Goal: Task Accomplishment & Management: Use online tool/utility

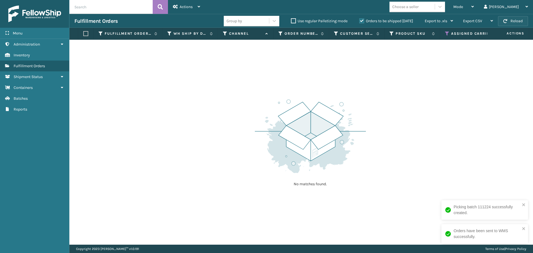
click at [504, 19] on button "Reload" at bounding box center [513, 21] width 30 height 10
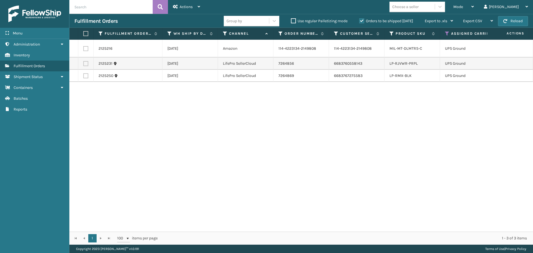
click at [87, 32] on label at bounding box center [84, 33] width 3 height 5
click at [84, 32] on input "checkbox" at bounding box center [83, 34] width 0 height 4
checkbox input "true"
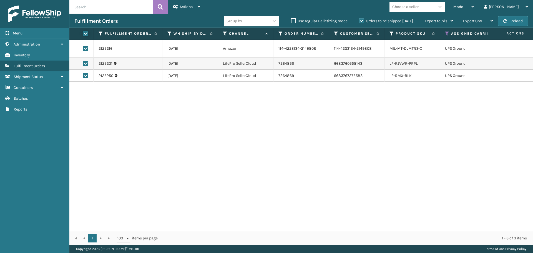
checkbox input "true"
click at [190, 11] on div "Actions" at bounding box center [186, 7] width 27 height 14
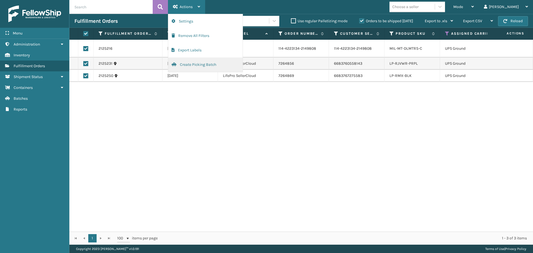
click at [196, 67] on button "Create Picking Batch" at bounding box center [205, 64] width 74 height 14
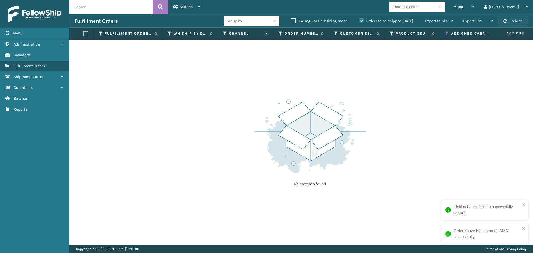
click at [510, 19] on button "Reload" at bounding box center [513, 21] width 30 height 10
click at [447, 33] on icon at bounding box center [447, 33] width 4 height 5
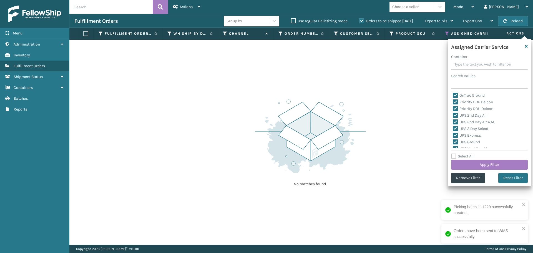
click at [454, 155] on label "Select All" at bounding box center [462, 156] width 22 height 5
click at [454, 153] on input "Select All" at bounding box center [492, 153] width 83 height 1
checkbox input "true"
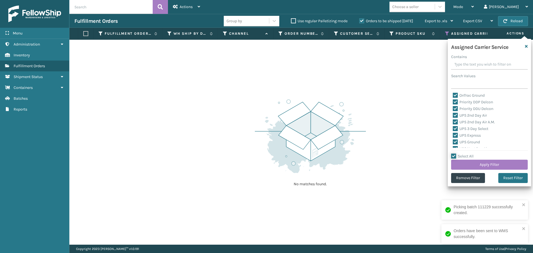
checkbox input "true"
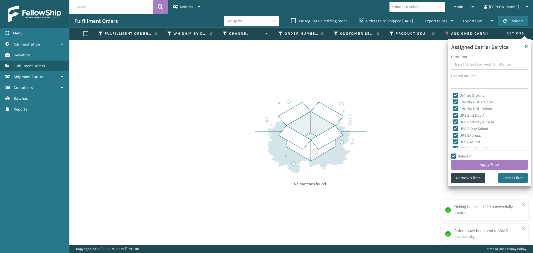
checkbox input "true"
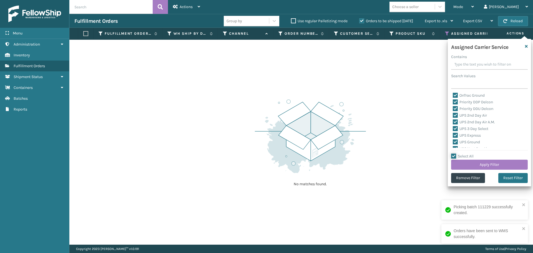
checkbox input "true"
click at [454, 155] on label "Select All" at bounding box center [462, 156] width 22 height 5
click at [454, 153] on input "Select All" at bounding box center [492, 153] width 83 height 1
checkbox input "false"
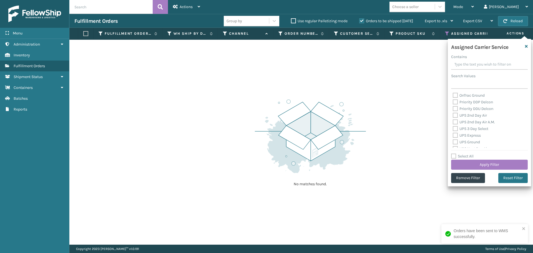
checkbox input "false"
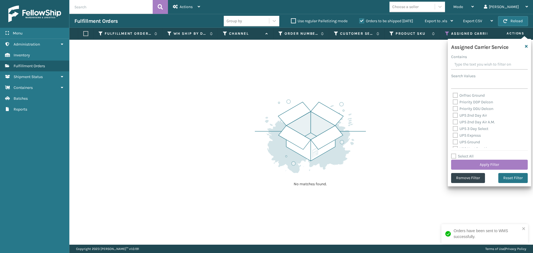
checkbox input "false"
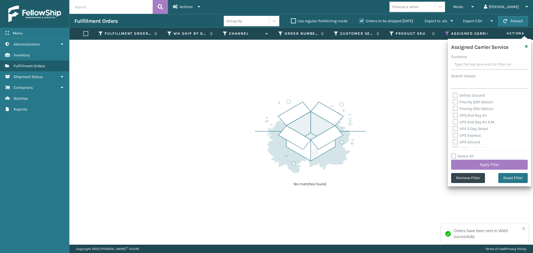
checkbox input "false"
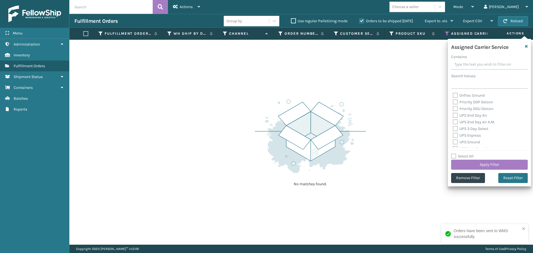
checkbox input "false"
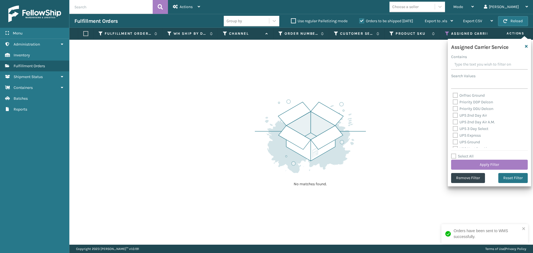
checkbox input "false"
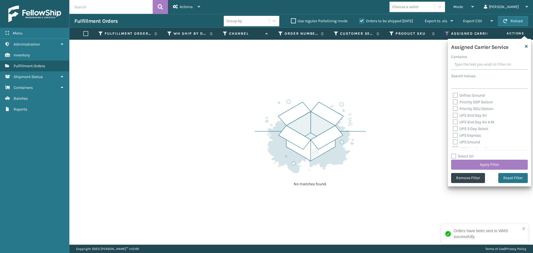
checkbox input "false"
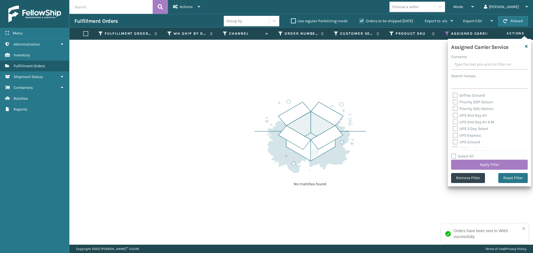
checkbox input "false"
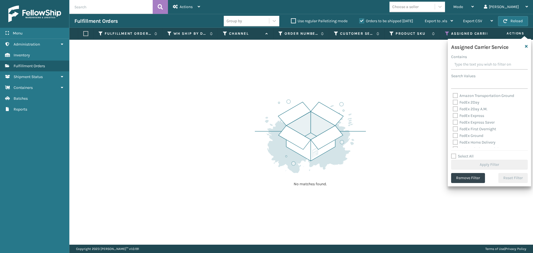
scroll to position [139, 0]
click at [456, 109] on label "FedEx 2Day" at bounding box center [466, 109] width 27 height 5
click at [453, 109] on input "FedEx 2Day" at bounding box center [453, 109] width 0 height 4
checkbox input "true"
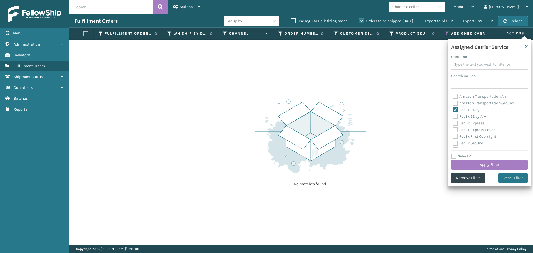
click at [456, 116] on label "FedEx 2Day A.M." at bounding box center [470, 116] width 35 height 5
click at [453, 116] on input "FedEx 2Day A.M." at bounding box center [453, 115] width 0 height 4
checkbox input "true"
click at [455, 123] on label "FedEx Express" at bounding box center [468, 123] width 31 height 5
click at [453, 123] on input "FedEx Express" at bounding box center [453, 122] width 0 height 4
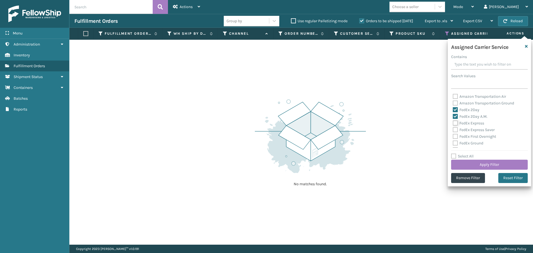
checkbox input "true"
click at [454, 130] on label "FedEx Express Saver" at bounding box center [474, 129] width 42 height 5
click at [453, 130] on input "FedEx Express Saver" at bounding box center [453, 129] width 0 height 4
checkbox input "true"
click at [454, 136] on label "FedEx First Overnight" at bounding box center [474, 136] width 43 height 5
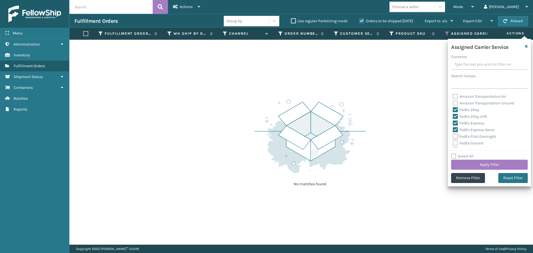
click at [453, 136] on input "FedEx First Overnight" at bounding box center [453, 135] width 0 height 4
checkbox input "true"
click at [456, 142] on label "FedEx Ground" at bounding box center [468, 143] width 31 height 5
click at [453, 142] on input "FedEx Ground" at bounding box center [453, 142] width 0 height 4
checkbox input "true"
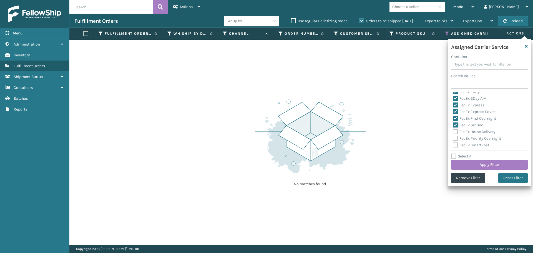
scroll to position [166, 0]
click at [456, 123] on label "FedEx Home Delivery" at bounding box center [474, 122] width 43 height 5
click at [453, 122] on input "FedEx Home Delivery" at bounding box center [453, 121] width 0 height 4
checkbox input "true"
click at [454, 128] on label "FedEx Priority Overnight" at bounding box center [477, 128] width 48 height 5
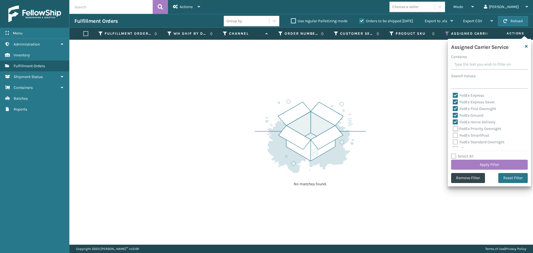
click at [453, 128] on input "FedEx Priority Overnight" at bounding box center [453, 127] width 0 height 4
checkbox input "true"
click at [454, 136] on label "FedEx SmartPost" at bounding box center [471, 135] width 36 height 5
click at [453, 136] on input "FedEx SmartPost" at bounding box center [453, 134] width 0 height 4
checkbox input "true"
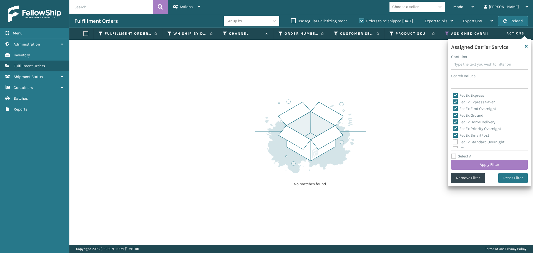
click at [456, 143] on label "FedEx Standard Overnight" at bounding box center [479, 142] width 52 height 5
click at [453, 142] on input "FedEx Standard Overnight" at bounding box center [453, 141] width 0 height 4
checkbox input "true"
click at [466, 168] on button "Apply Filter" at bounding box center [489, 165] width 77 height 10
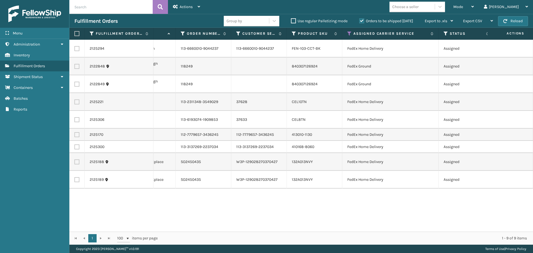
scroll to position [0, 231]
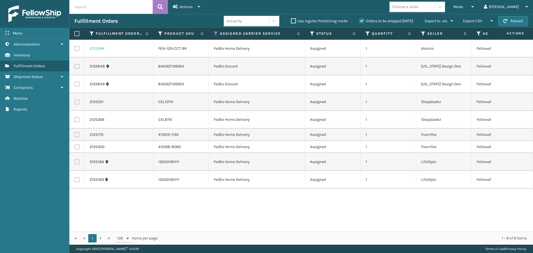
click at [99, 50] on link "2125294" at bounding box center [97, 49] width 15 height 6
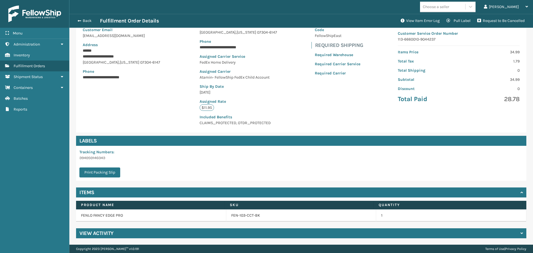
scroll to position [65, 0]
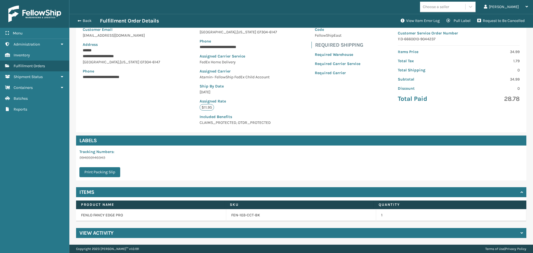
click at [114, 228] on div "View Activity" at bounding box center [301, 233] width 450 height 10
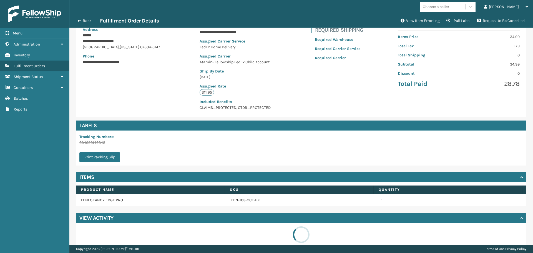
scroll to position [89, 0]
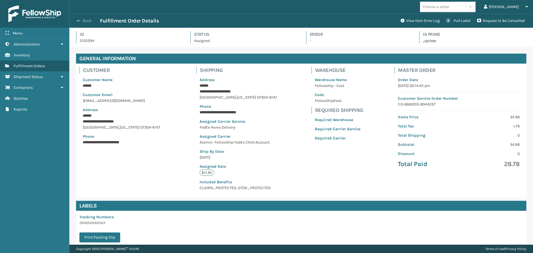
click at [79, 20] on span "button" at bounding box center [78, 21] width 3 height 4
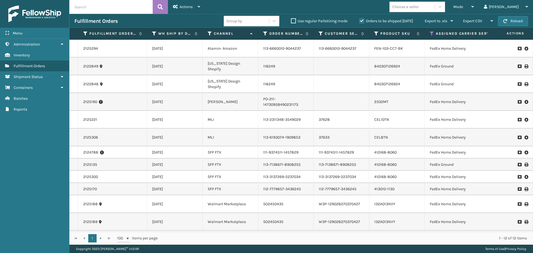
drag, startPoint x: 182, startPoint y: 232, endPoint x: 302, endPoint y: 237, distance: 119.7
click at [302, 237] on div "1 1 100 items per page 1 - 12 of 12 items" at bounding box center [300, 237] width 463 height 13
click at [94, 167] on link "2125135" at bounding box center [90, 165] width 14 height 6
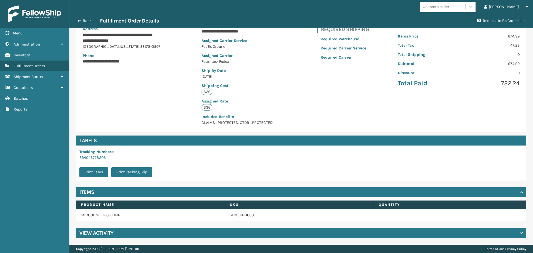
click at [132, 230] on div "View Activity" at bounding box center [301, 233] width 450 height 10
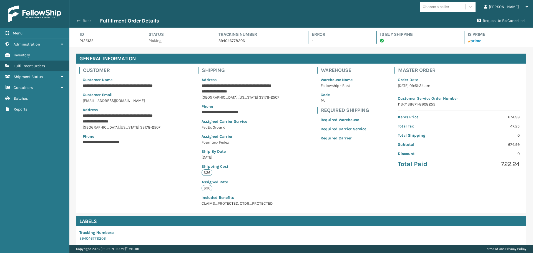
click at [89, 21] on button "Back" at bounding box center [87, 20] width 26 height 5
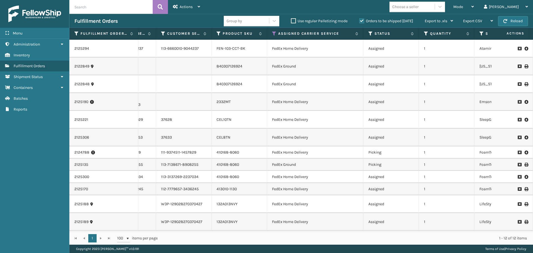
scroll to position [0, 196]
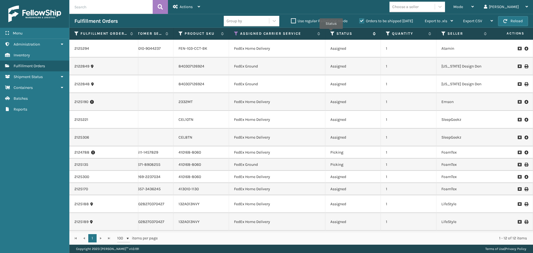
click at [331, 33] on icon at bounding box center [332, 33] width 4 height 5
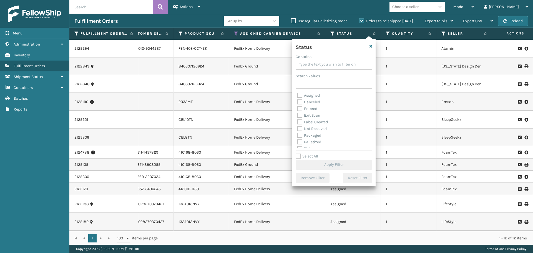
scroll to position [28, 0]
click at [299, 119] on label "Picking" at bounding box center [307, 120] width 20 height 5
click at [297, 119] on input "Picking" at bounding box center [297, 120] width 0 height 4
checkbox input "true"
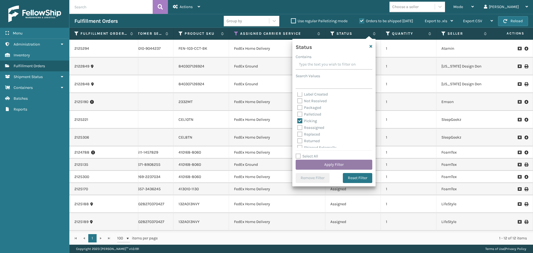
click at [315, 161] on button "Apply Filter" at bounding box center [334, 165] width 77 height 10
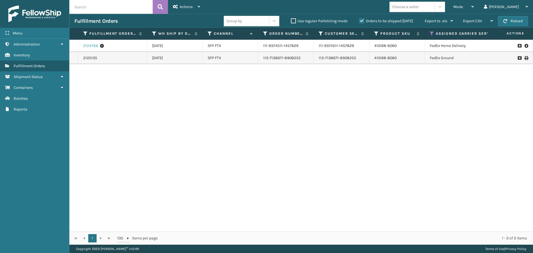
click at [93, 47] on link "2124788" at bounding box center [90, 46] width 15 height 6
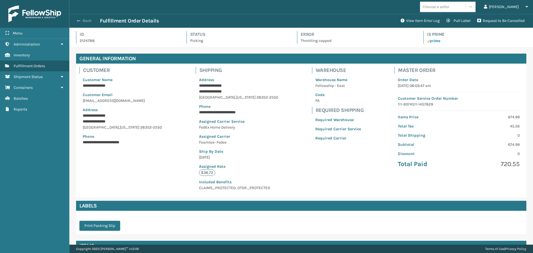
click at [84, 22] on button "Back" at bounding box center [87, 20] width 26 height 5
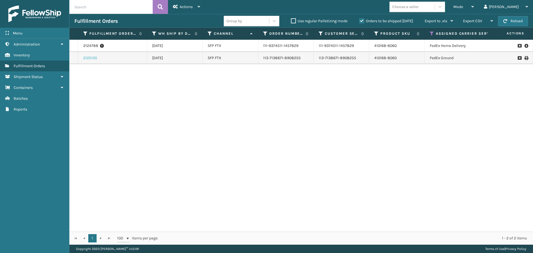
click at [94, 59] on link "2125135" at bounding box center [90, 58] width 14 height 6
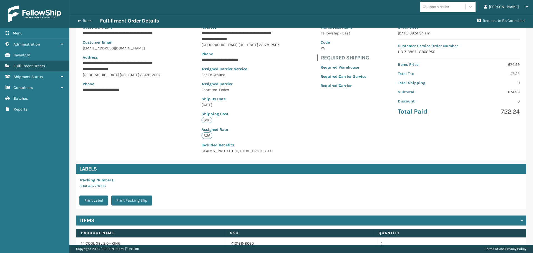
scroll to position [81, 0]
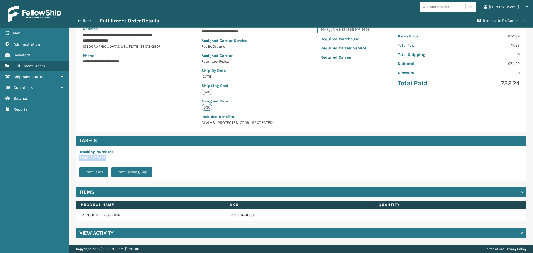
drag, startPoint x: 107, startPoint y: 158, endPoint x: 72, endPoint y: 159, distance: 34.1
click at [72, 159] on div "**********" at bounding box center [300, 105] width 463 height 278
click at [85, 22] on button "Back" at bounding box center [87, 20] width 26 height 5
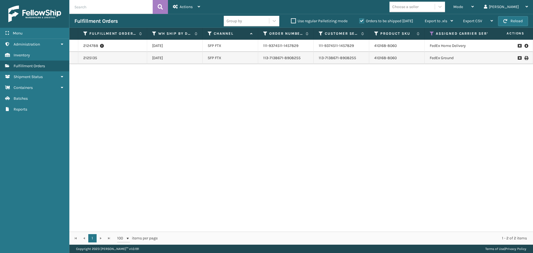
click at [524, 45] on icon at bounding box center [525, 46] width 3 height 6
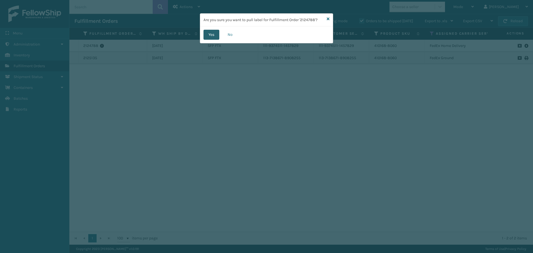
click at [208, 37] on button "Yes" at bounding box center [211, 35] width 16 height 10
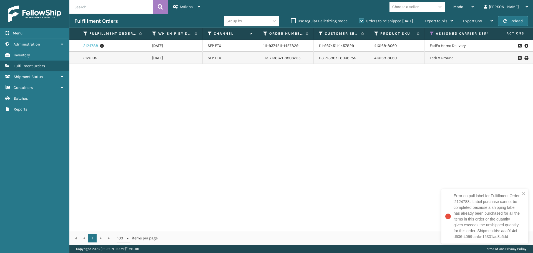
click at [90, 45] on link "2124788" at bounding box center [90, 46] width 15 height 6
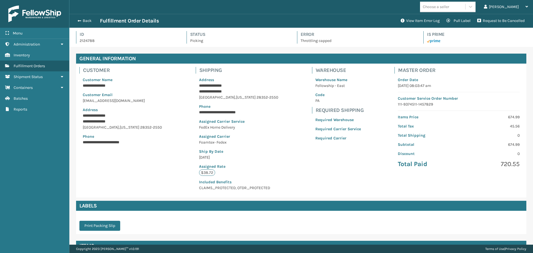
click at [83, 23] on div "Back Fulfillment Order Details" at bounding box center [235, 20] width 323 height 7
click at [85, 21] on button "Back" at bounding box center [87, 20] width 26 height 5
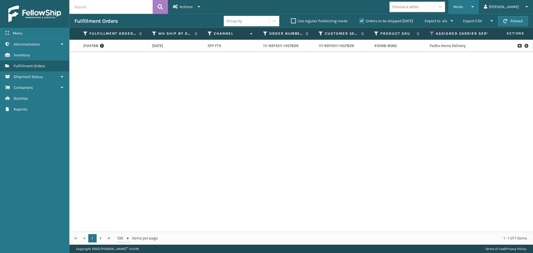
click at [474, 8] on div "Mode" at bounding box center [463, 7] width 21 height 14
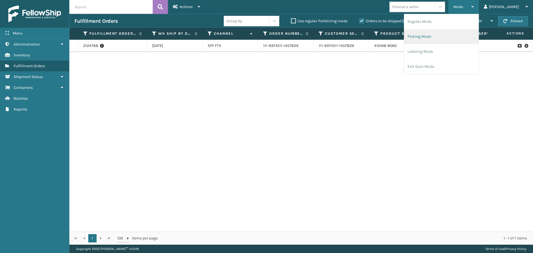
click at [453, 38] on li "Picking Mode" at bounding box center [441, 36] width 74 height 15
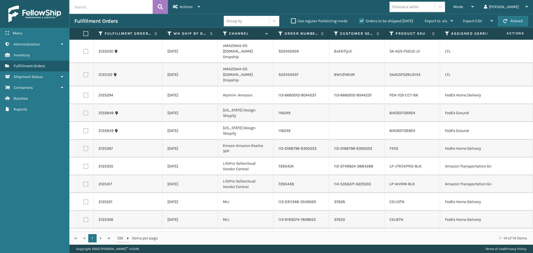
click at [447, 35] on icon at bounding box center [447, 33] width 4 height 5
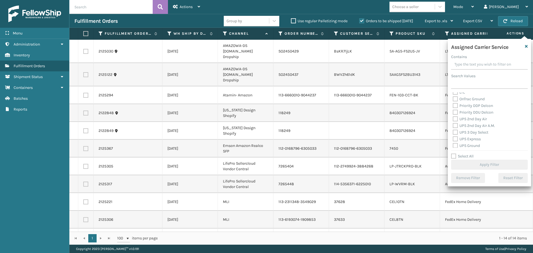
scroll to position [83, 0]
click at [455, 99] on label "OnTrac Ground" at bounding box center [469, 98] width 32 height 5
click at [453, 99] on input "OnTrac Ground" at bounding box center [453, 97] width 0 height 4
checkbox input "true"
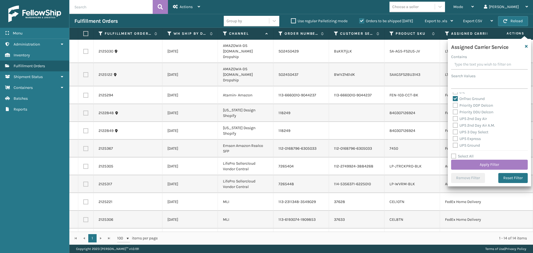
click at [455, 105] on label "Priority DDP Delcon" at bounding box center [473, 105] width 40 height 5
click at [453, 105] on input "Priority DDP Delcon" at bounding box center [453, 104] width 0 height 4
checkbox input "true"
click at [453, 112] on label "Priority DDU Delcon" at bounding box center [473, 112] width 41 height 5
click at [453, 112] on input "Priority DDU Delcon" at bounding box center [453, 111] width 0 height 4
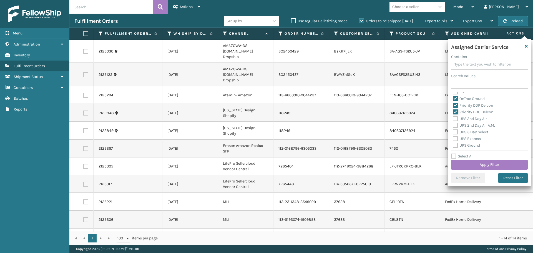
checkbox input "true"
click at [453, 122] on div "UPS 2nd Day Air" at bounding box center [489, 118] width 73 height 7
click at [455, 119] on label "UPS 2nd Day Air" at bounding box center [470, 118] width 34 height 5
click at [453, 119] on input "UPS 2nd Day Air" at bounding box center [453, 117] width 0 height 4
checkbox input "true"
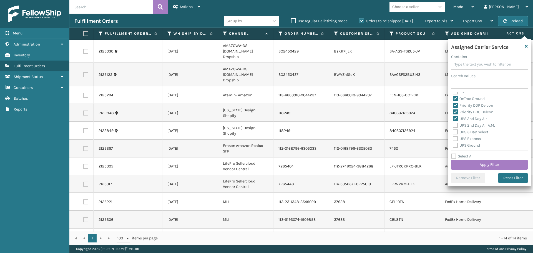
click at [457, 125] on label "UPS 2nd Day Air A.M." at bounding box center [474, 125] width 42 height 5
click at [453, 125] on input "UPS 2nd Day Air A.M." at bounding box center [453, 124] width 0 height 4
checkbox input "true"
click at [457, 133] on label "UPS 3 Day Select" at bounding box center [471, 132] width 36 height 5
click at [453, 132] on input "UPS 3 Day Select" at bounding box center [453, 131] width 0 height 4
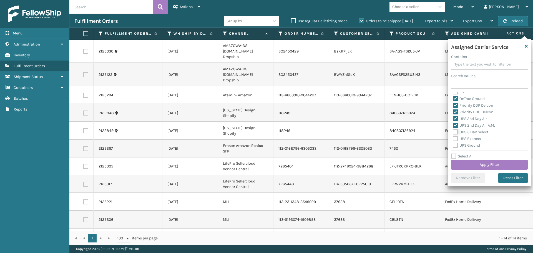
checkbox input "true"
click at [455, 139] on label "UPS Express" at bounding box center [467, 138] width 28 height 5
click at [453, 139] on input "UPS Express" at bounding box center [453, 137] width 0 height 4
checkbox input "true"
click at [455, 146] on label "UPS Ground" at bounding box center [466, 145] width 27 height 5
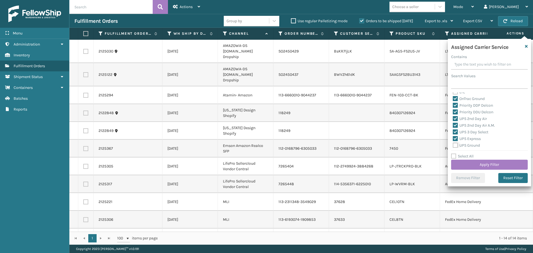
click at [453, 146] on input "UPS Ground" at bounding box center [453, 144] width 0 height 4
checkbox input "true"
click at [457, 97] on label "UPS Next Day Air" at bounding box center [471, 96] width 36 height 5
click at [453, 97] on input "UPS Next Day Air" at bounding box center [453, 95] width 0 height 4
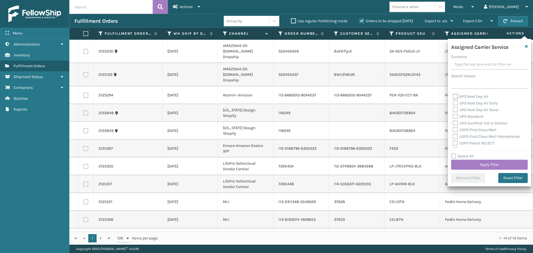
checkbox input "true"
click at [455, 103] on label "UPS Next Day Air Early" at bounding box center [475, 103] width 45 height 5
click at [453, 103] on input "UPS Next Day Air Early" at bounding box center [453, 102] width 0 height 4
checkbox input "true"
click at [456, 113] on div "UPS Next Day Air Saver" at bounding box center [489, 110] width 73 height 7
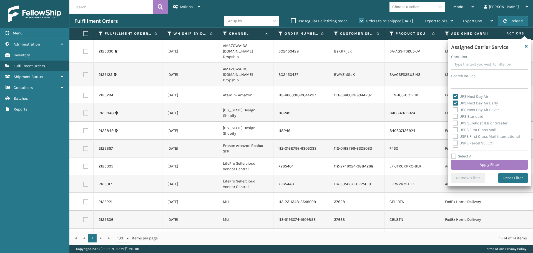
click at [456, 110] on label "UPS Next Day Air Saver" at bounding box center [476, 109] width 46 height 5
click at [453, 110] on input "UPS Next Day Air Saver" at bounding box center [453, 109] width 0 height 4
checkbox input "true"
click at [456, 115] on label "UPS Standard" at bounding box center [468, 116] width 31 height 5
click at [453, 115] on input "UPS Standard" at bounding box center [453, 115] width 0 height 4
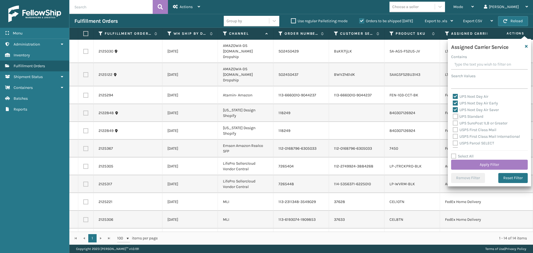
checkbox input "true"
click at [455, 122] on label "UPS SurePost 1LB or Greater" at bounding box center [480, 123] width 55 height 5
click at [453, 122] on input "UPS SurePost 1LB or Greater" at bounding box center [453, 122] width 0 height 4
checkbox input "true"
click at [455, 129] on label "USPS First Class Mail" at bounding box center [475, 129] width 44 height 5
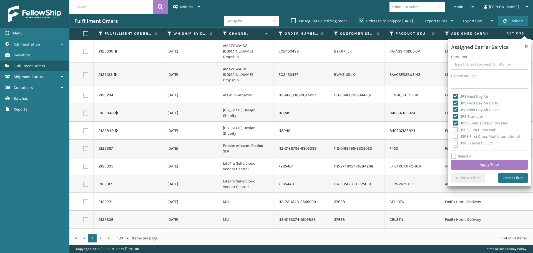
click at [453, 129] on input "USPS First Class Mail" at bounding box center [453, 129] width 0 height 4
checkbox input "true"
click at [455, 135] on label "USPS First Class Mail International" at bounding box center [486, 136] width 67 height 5
click at [453, 135] on input "USPS First Class Mail International" at bounding box center [453, 135] width 0 height 4
checkbox input "true"
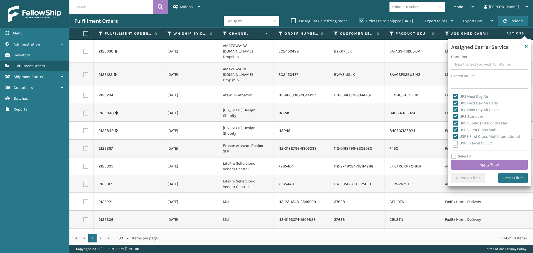
click at [455, 142] on label "USPS Parcel SELECT" at bounding box center [473, 143] width 41 height 5
click at [453, 142] on input "USPS Parcel SELECT" at bounding box center [453, 142] width 0 height 4
checkbox input "true"
click at [456, 122] on label "USPS Priority Mail" at bounding box center [472, 122] width 38 height 5
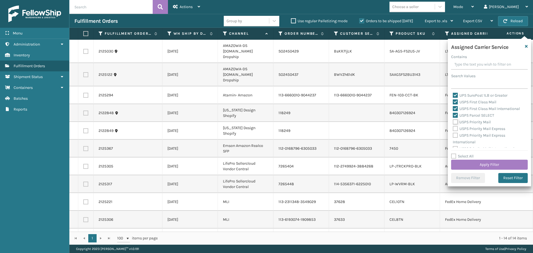
click at [453, 122] on input "USPS Priority Mail" at bounding box center [453, 121] width 0 height 4
checkbox input "true"
click at [455, 127] on label "USPS Priority Mail Express" at bounding box center [479, 128] width 52 height 5
click at [453, 127] on input "USPS Priority Mail Express" at bounding box center [453, 127] width 0 height 4
checkbox input "true"
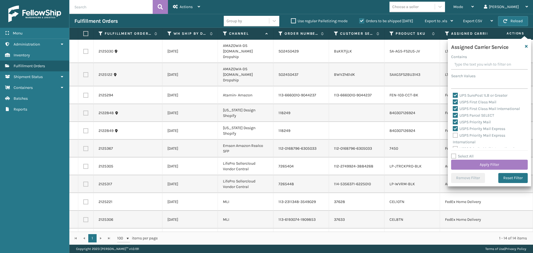
click at [455, 133] on label "USPS Priority Mail Express International" at bounding box center [479, 138] width 52 height 11
click at [453, 133] on input "USPS Priority Mail Express International" at bounding box center [453, 134] width 0 height 4
checkbox input "true"
click at [454, 144] on label "USPS Priority Mail International" at bounding box center [484, 144] width 62 height 5
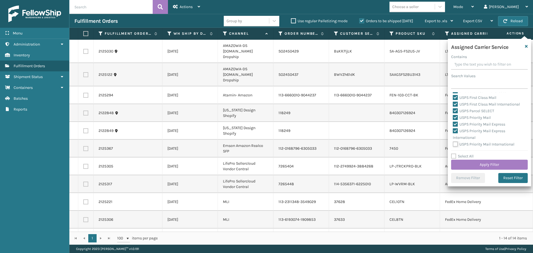
click at [453, 144] on input "USPS Priority Mail International" at bounding box center [453, 143] width 0 height 4
checkbox input "true"
click at [467, 164] on button "Apply Filter" at bounding box center [489, 165] width 77 height 10
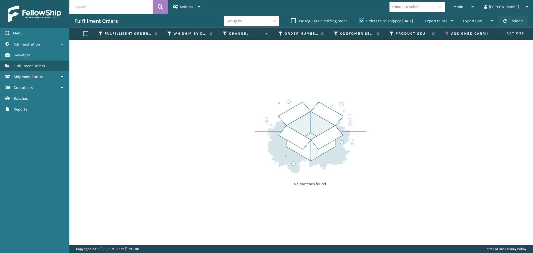
click at [499, 19] on button "Reload" at bounding box center [513, 21] width 30 height 10
click at [506, 21] on span "button" at bounding box center [505, 21] width 4 height 4
click at [448, 33] on icon at bounding box center [447, 33] width 4 height 5
click at [403, 97] on div "No matches found." at bounding box center [300, 142] width 463 height 205
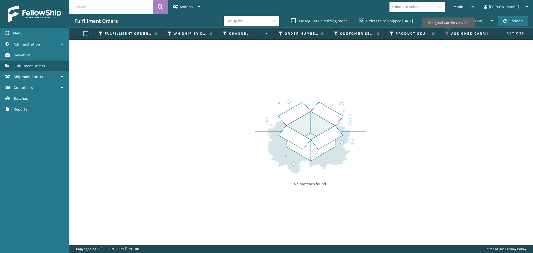
click at [448, 32] on icon at bounding box center [447, 33] width 4 height 5
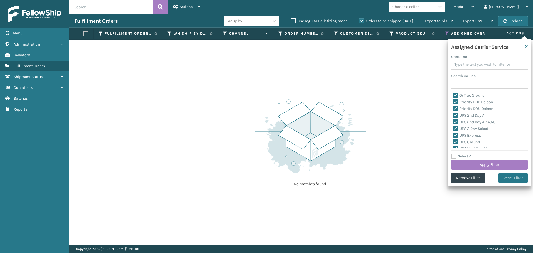
click at [452, 156] on label "Select All" at bounding box center [462, 156] width 22 height 5
click at [452, 153] on input "Select All" at bounding box center [492, 153] width 83 height 1
checkbox input "true"
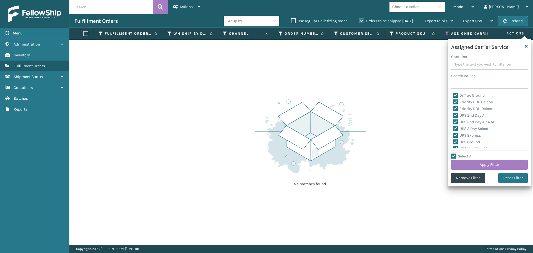
checkbox input "true"
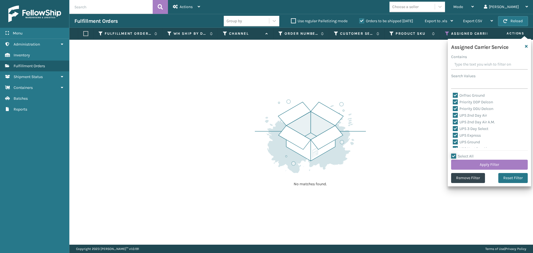
checkbox input "true"
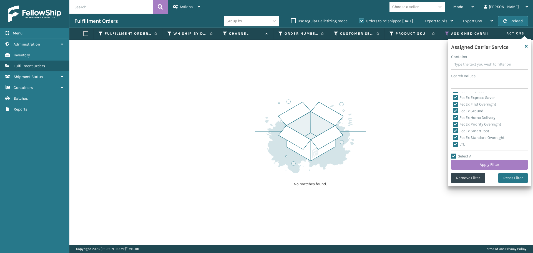
click at [454, 145] on label "LTL" at bounding box center [459, 144] width 12 height 5
click at [453, 145] on input "LTL" at bounding box center [453, 143] width 0 height 4
checkbox input "false"
click at [471, 166] on button "Apply Filter" at bounding box center [489, 165] width 77 height 10
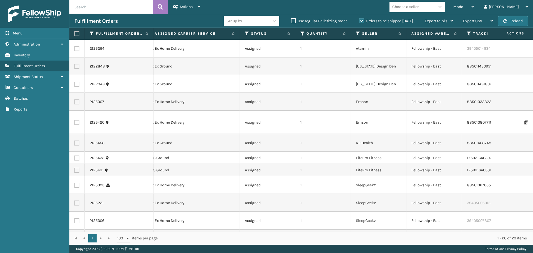
scroll to position [0, 297]
click at [245, 34] on icon at bounding box center [246, 33] width 4 height 5
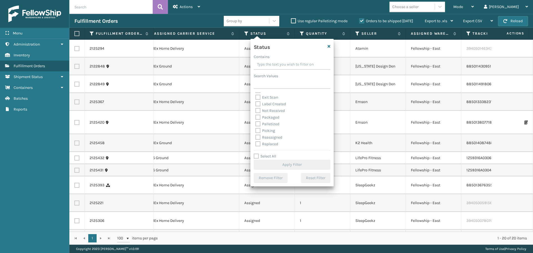
scroll to position [28, 0]
click at [257, 122] on label "Picking" at bounding box center [265, 120] width 20 height 5
click at [256, 121] on input "Picking" at bounding box center [255, 120] width 0 height 4
checkbox input "true"
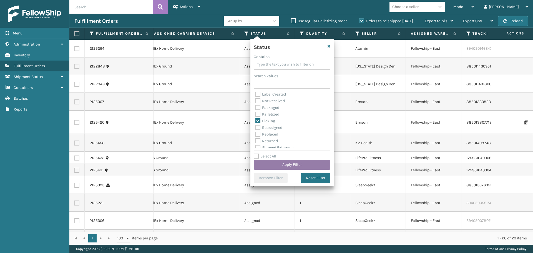
click at [277, 165] on button "Apply Filter" at bounding box center [292, 165] width 77 height 10
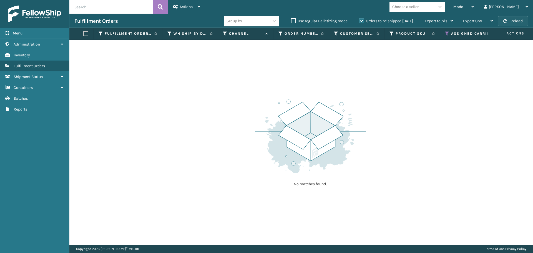
click at [521, 16] on button "Reload" at bounding box center [513, 21] width 30 height 10
click at [521, 18] on button "Reload" at bounding box center [513, 21] width 30 height 10
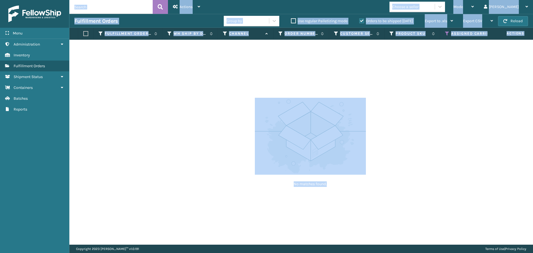
click at [446, 100] on div "No matches found." at bounding box center [300, 142] width 463 height 205
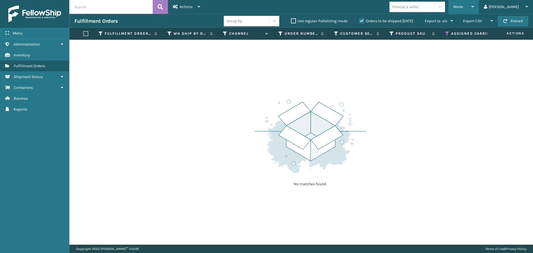
click at [463, 7] on span "Mode" at bounding box center [458, 6] width 10 height 5
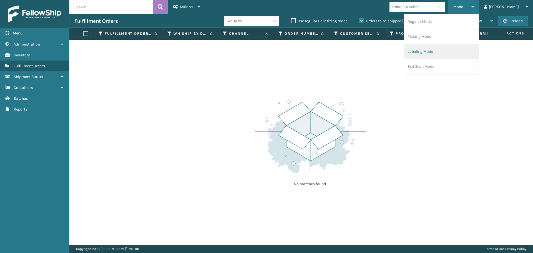
click at [451, 47] on li "Labeling Mode" at bounding box center [441, 51] width 74 height 15
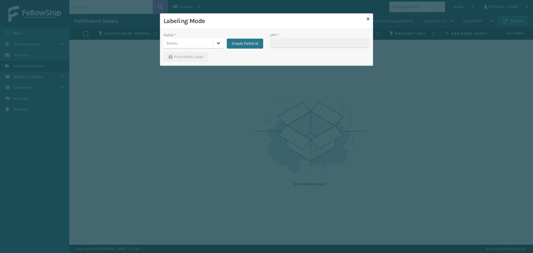
click at [216, 45] on icon at bounding box center [219, 43] width 6 height 6
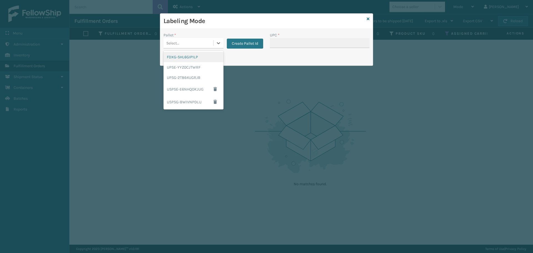
click at [198, 54] on div "FDXG-SHL6GIP1LP" at bounding box center [193, 57] width 60 height 10
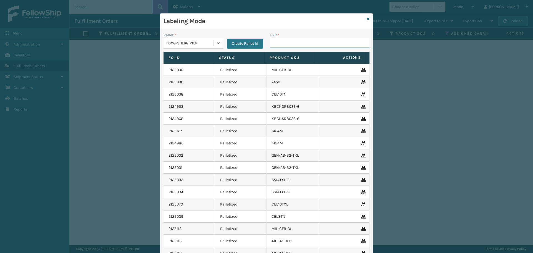
click at [310, 42] on input "UPC *" at bounding box center [320, 43] width 100 height 10
type input "25156143"
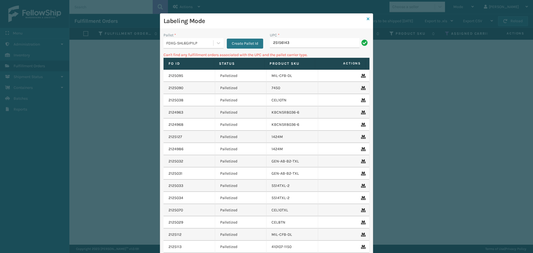
click at [367, 18] on icon at bounding box center [368, 19] width 3 height 4
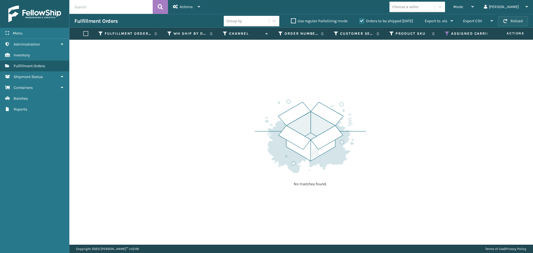
click at [523, 17] on button "Reload" at bounding box center [513, 21] width 30 height 10
click at [523, 18] on button "Reload" at bounding box center [513, 21] width 30 height 10
click at [447, 32] on icon at bounding box center [447, 33] width 4 height 5
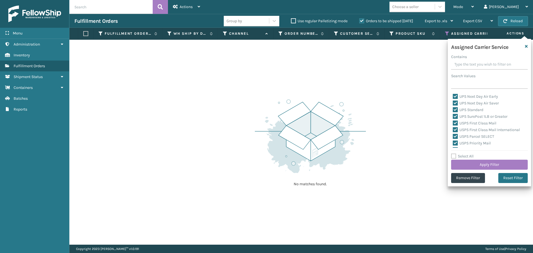
scroll to position [171, 0]
click at [474, 8] on div "Mode" at bounding box center [463, 7] width 21 height 14
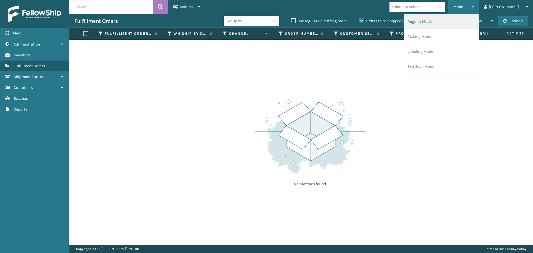
click at [478, 20] on li "Regular Mode" at bounding box center [441, 21] width 74 height 15
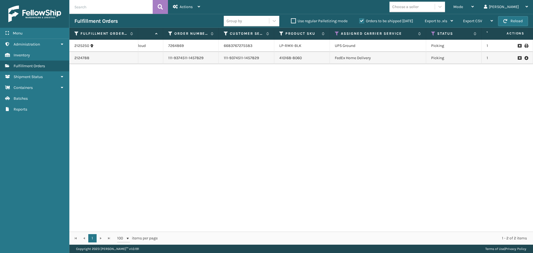
scroll to position [0, 90]
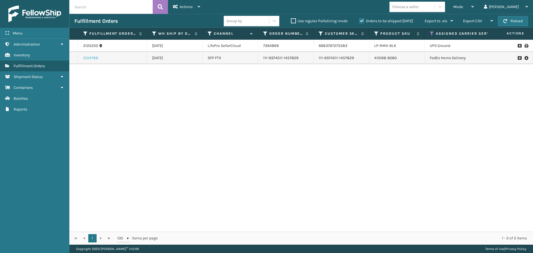
click at [92, 58] on link "2124788" at bounding box center [90, 58] width 15 height 6
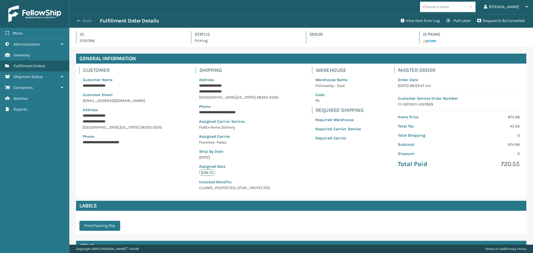
click at [87, 21] on button "Back" at bounding box center [87, 20] width 26 height 5
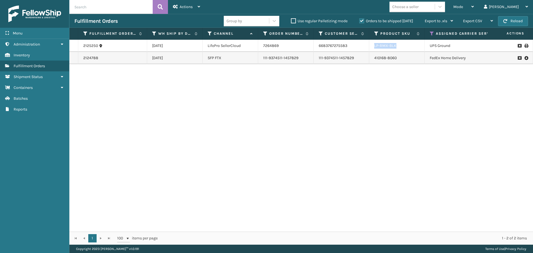
drag, startPoint x: 399, startPoint y: 47, endPoint x: 370, endPoint y: 47, distance: 29.1
click at [370, 47] on td "LP-RMX-BLK" at bounding box center [396, 46] width 55 height 12
copy link "LP-RMX-BLK"
click at [474, 9] on div "Mode" at bounding box center [463, 7] width 21 height 14
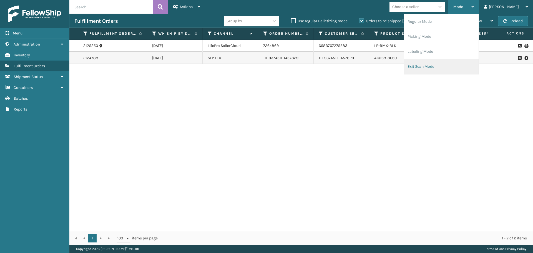
click at [449, 69] on li "Exit Scan Mode" at bounding box center [441, 66] width 74 height 15
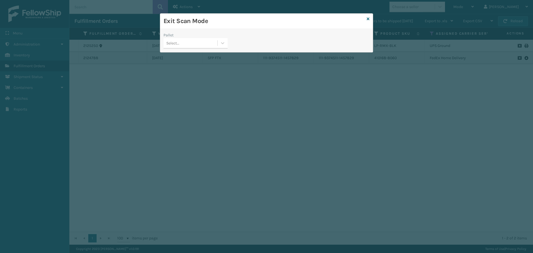
click at [217, 44] on div "Select..." at bounding box center [190, 43] width 54 height 9
click at [367, 19] on icon at bounding box center [368, 19] width 3 height 4
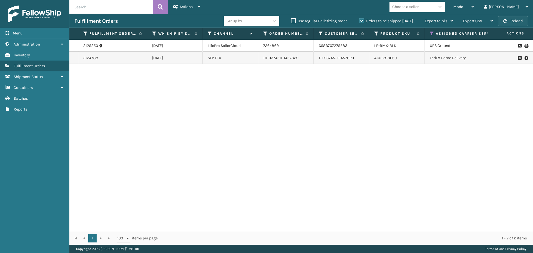
click at [514, 21] on button "Reload" at bounding box center [513, 21] width 30 height 10
click at [448, 116] on div "2125250 [DATE] LifePro SellerCloud 7264869 6683767275583 LP-RMX-BLK UPS Ground …" at bounding box center [300, 136] width 463 height 192
